Goal: Navigation & Orientation: Find specific page/section

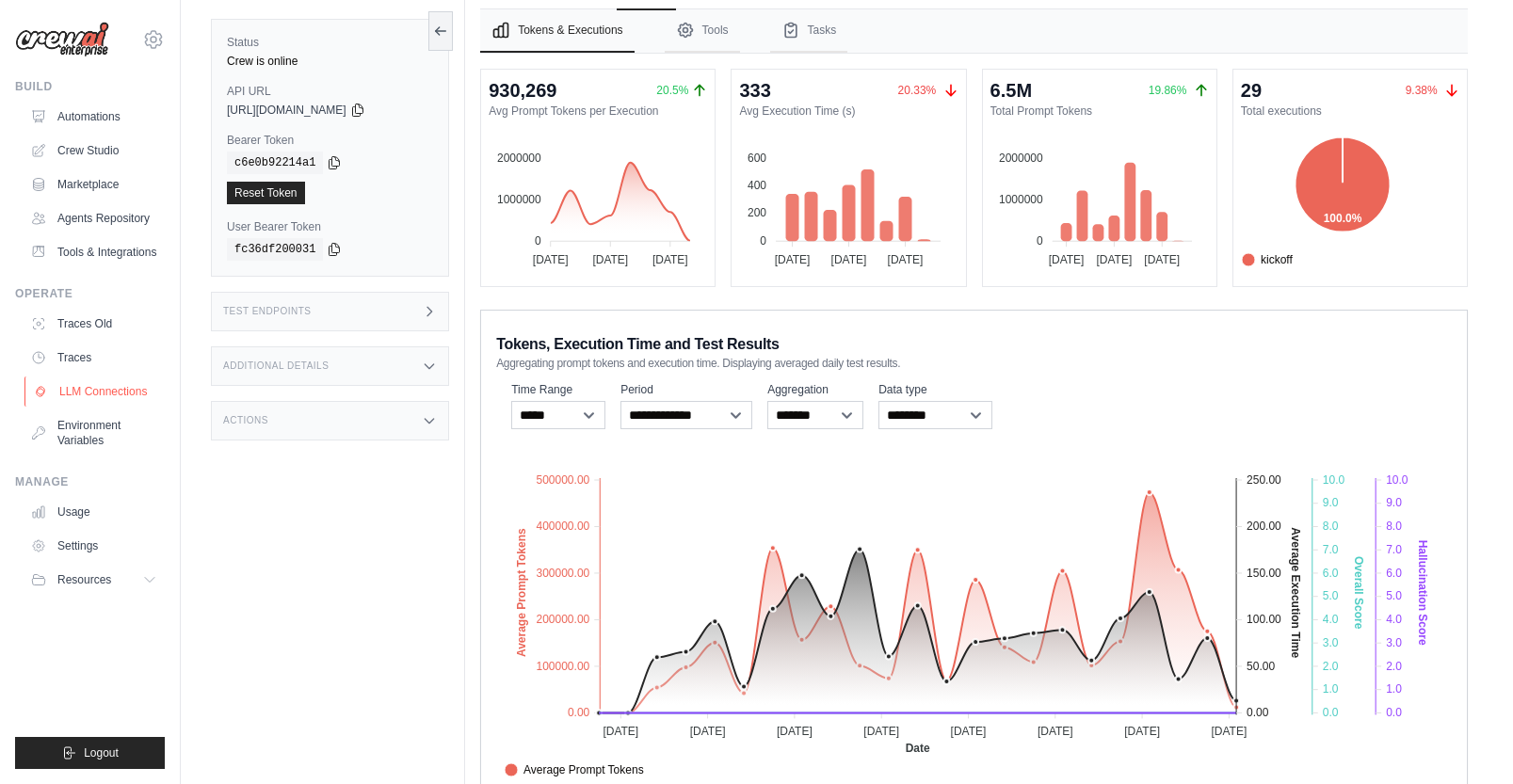
click at [102, 392] on link "LLM Connections" at bounding box center [96, 392] width 143 height 30
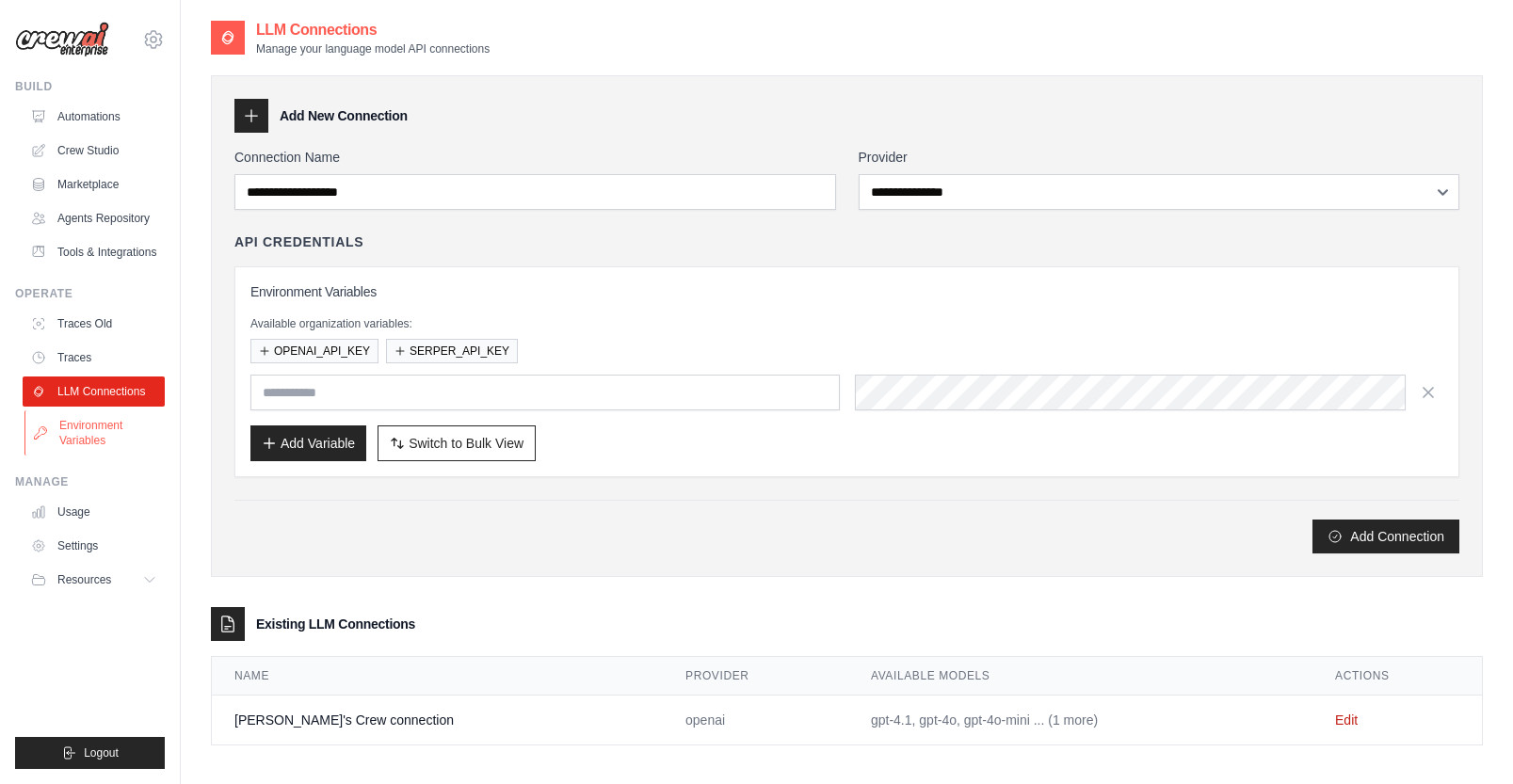
click at [89, 438] on link "Environment Variables" at bounding box center [96, 432] width 143 height 45
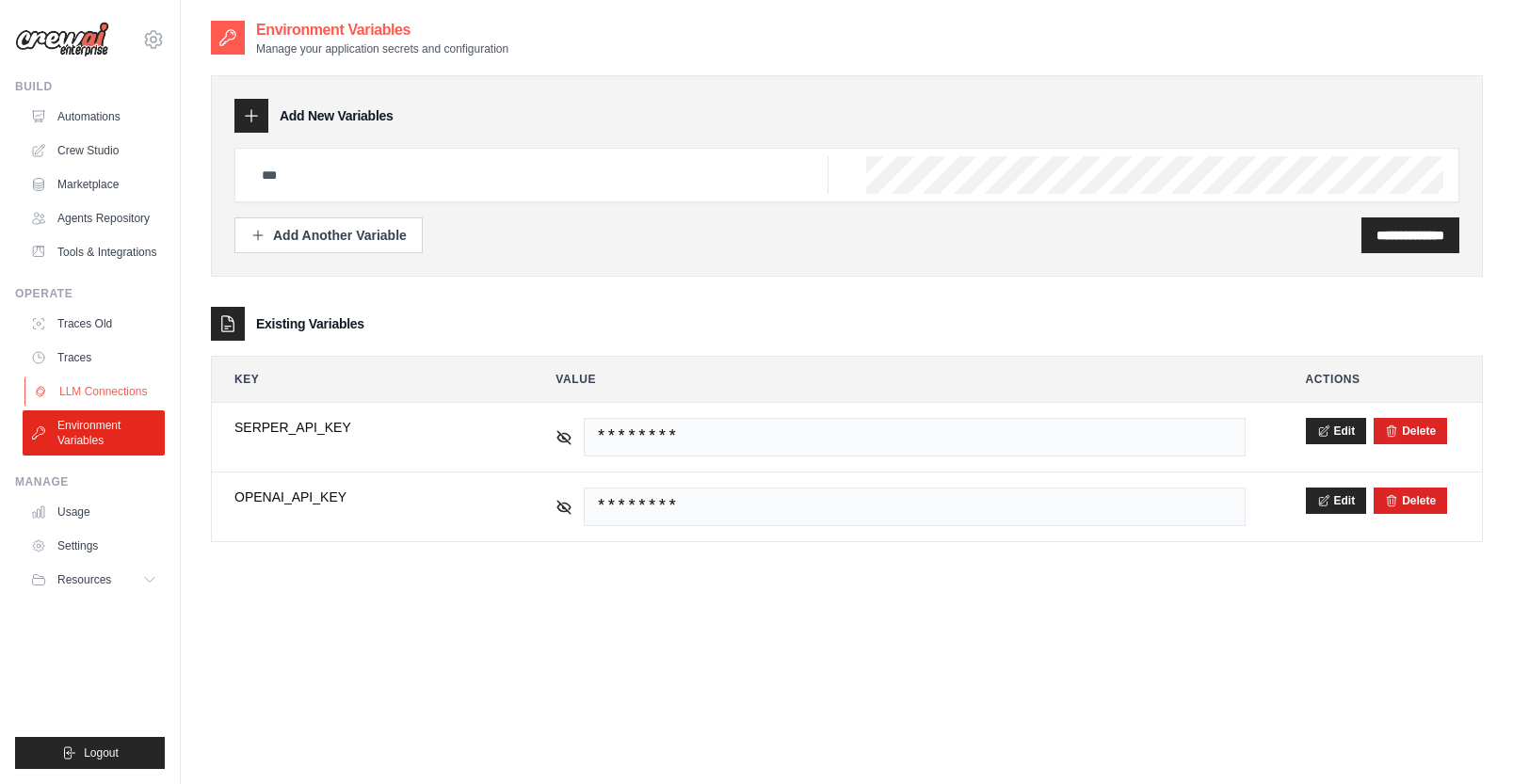
click at [79, 394] on link "LLM Connections" at bounding box center [96, 392] width 143 height 30
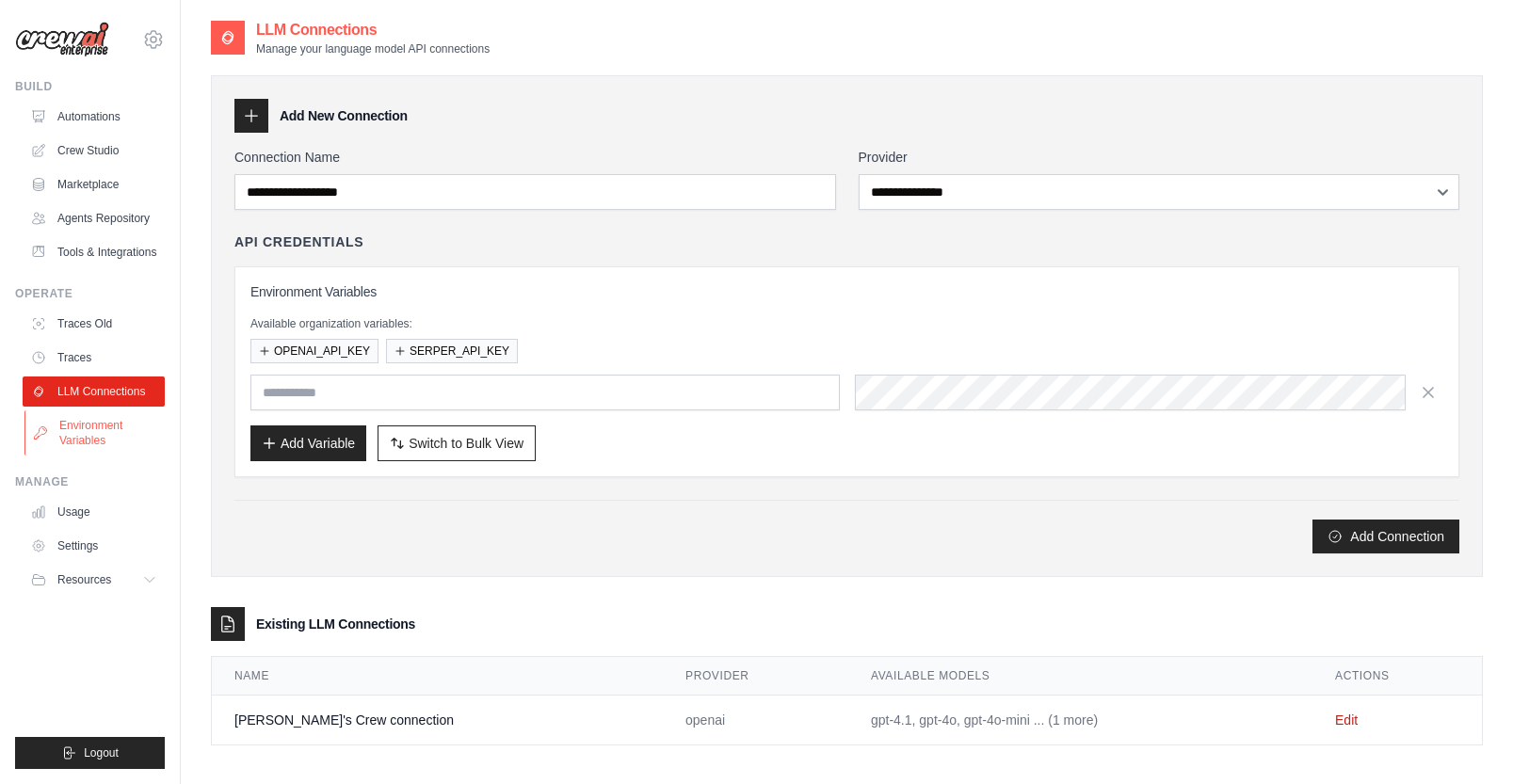
click at [75, 430] on link "Environment Variables" at bounding box center [96, 432] width 143 height 45
